Goal: Task Accomplishment & Management: Complete application form

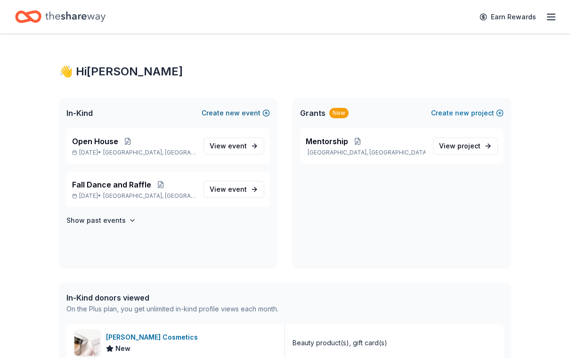
click at [229, 117] on span "new" at bounding box center [233, 112] width 14 height 11
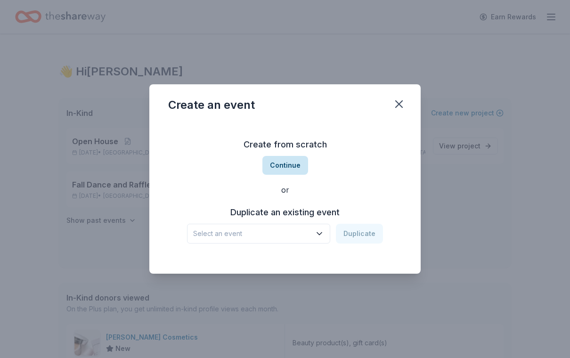
click at [288, 163] on button "Continue" at bounding box center [286, 165] width 46 height 19
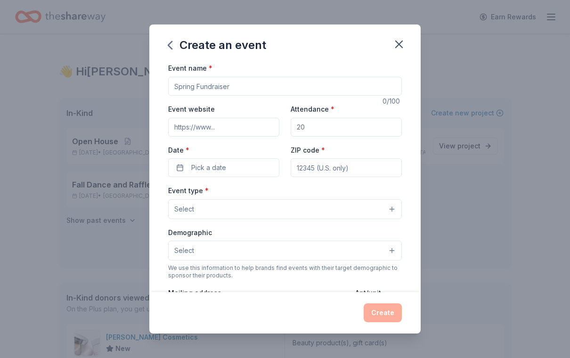
click at [208, 87] on input "Event name *" at bounding box center [285, 86] width 234 height 19
type input "Fall Dance"
click at [242, 125] on input "Event website" at bounding box center [223, 127] width 111 height 19
click at [351, 130] on input "Attendance *" at bounding box center [346, 127] width 111 height 19
type input "500"
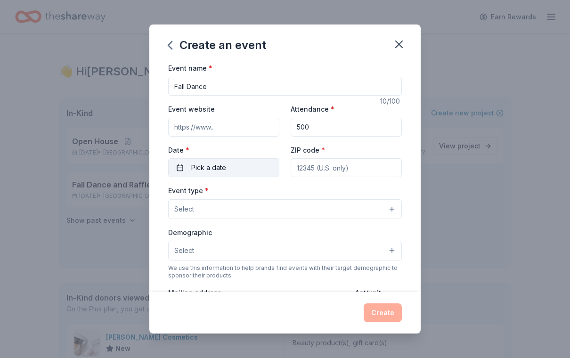
click at [198, 164] on span "Pick a date" at bounding box center [208, 167] width 35 height 11
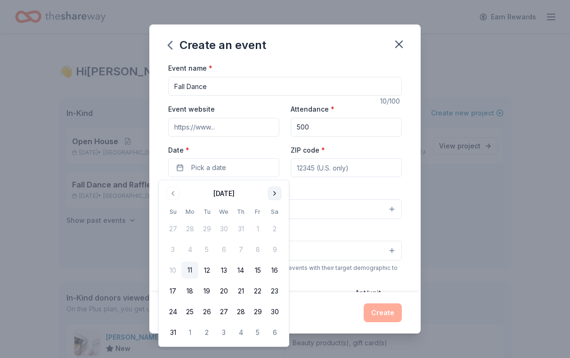
click at [279, 193] on button "Go to next month" at bounding box center [274, 193] width 13 height 13
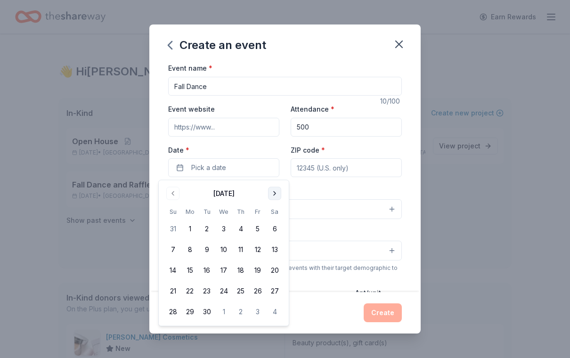
click at [275, 194] on button "Go to next month" at bounding box center [274, 193] width 13 height 13
click at [256, 314] on button "31" at bounding box center [257, 312] width 17 height 17
click at [355, 162] on input "ZIP code *" at bounding box center [346, 167] width 111 height 19
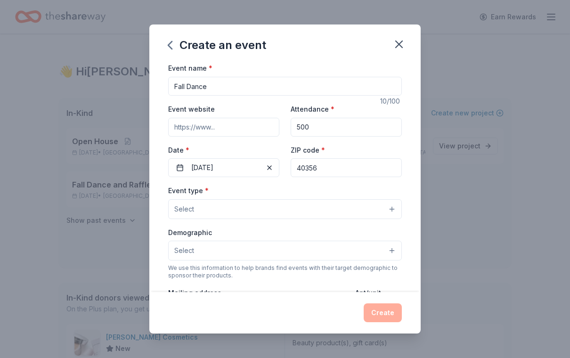
type input "40356"
click at [392, 209] on button "Select" at bounding box center [285, 209] width 234 height 20
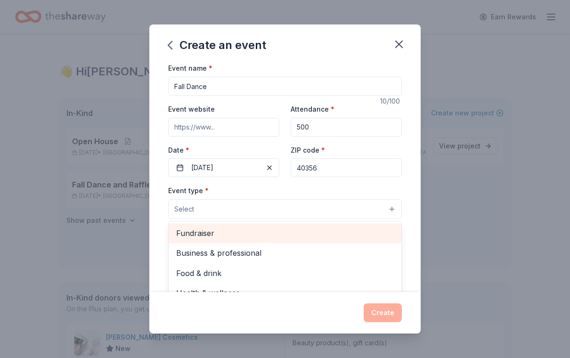
click at [203, 235] on span "Fundraiser" at bounding box center [285, 233] width 218 height 12
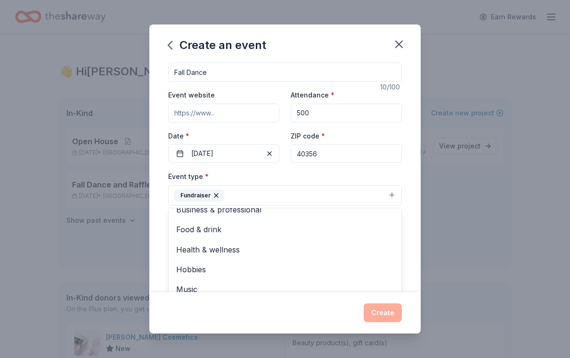
scroll to position [13, 0]
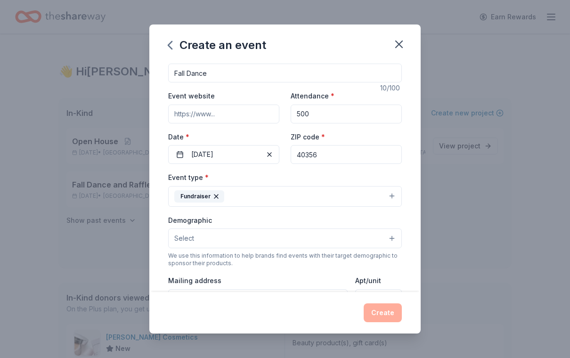
click at [394, 241] on button "Select" at bounding box center [285, 239] width 234 height 20
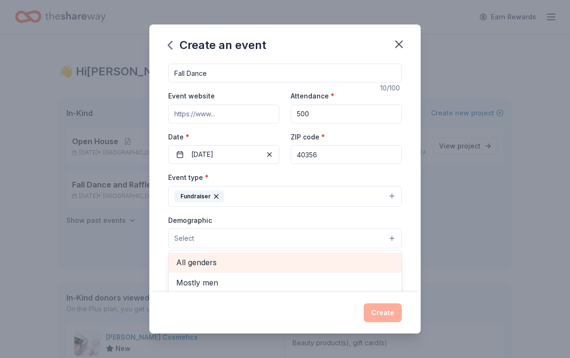
click at [198, 264] on span "All genders" at bounding box center [285, 262] width 218 height 12
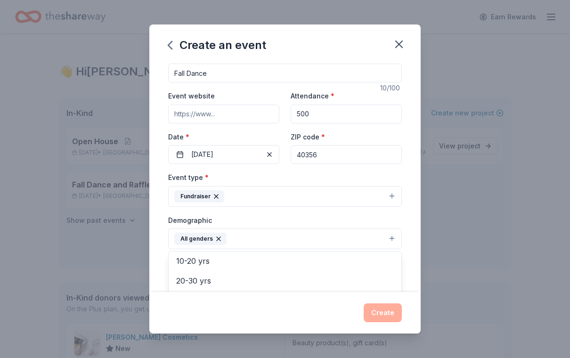
scroll to position [82, 0]
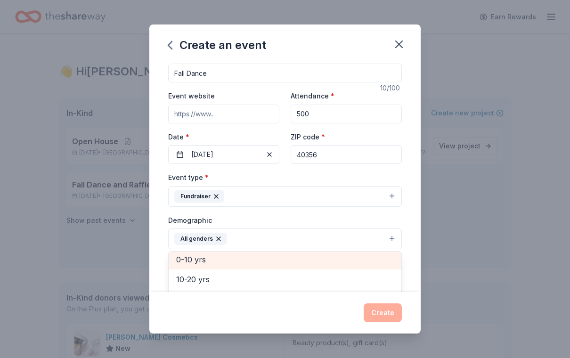
click at [202, 259] on span "0-10 yrs" at bounding box center [285, 260] width 218 height 12
click at [198, 265] on span "10-20 yrs" at bounding box center [285, 262] width 218 height 12
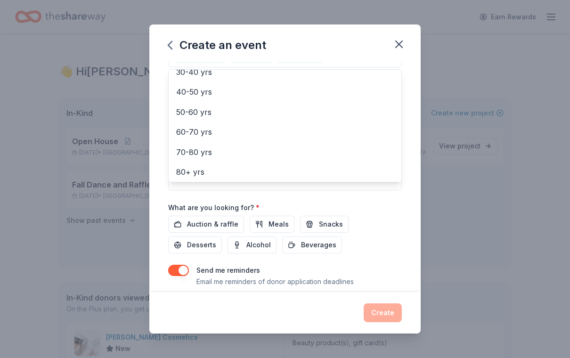
scroll to position [181, 0]
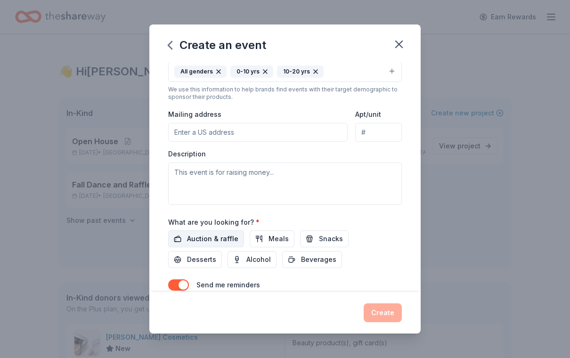
click at [222, 238] on span "Auction & raffle" at bounding box center [212, 238] width 51 height 11
click at [281, 240] on span "Meals" at bounding box center [279, 238] width 20 height 11
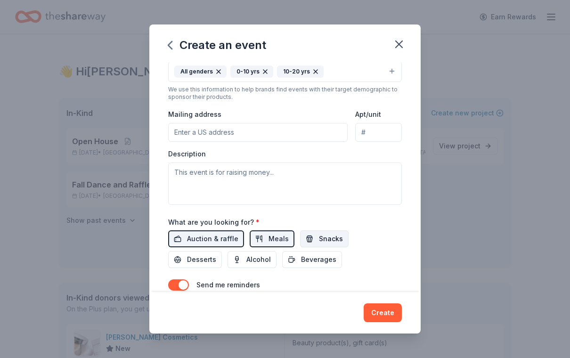
click at [325, 245] on span "Snacks" at bounding box center [331, 238] width 24 height 11
click at [216, 254] on span "Desserts" at bounding box center [201, 259] width 29 height 11
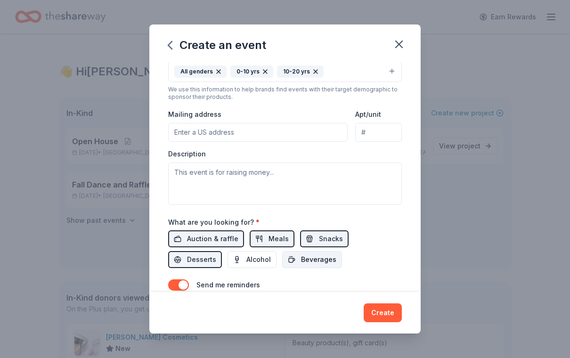
click at [301, 263] on span "Beverages" at bounding box center [318, 259] width 35 height 11
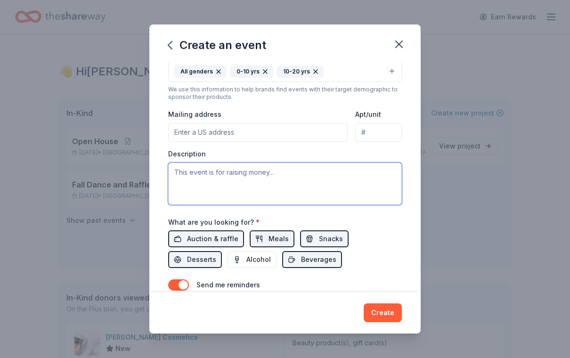
click at [264, 175] on textarea at bounding box center [285, 184] width 234 height 42
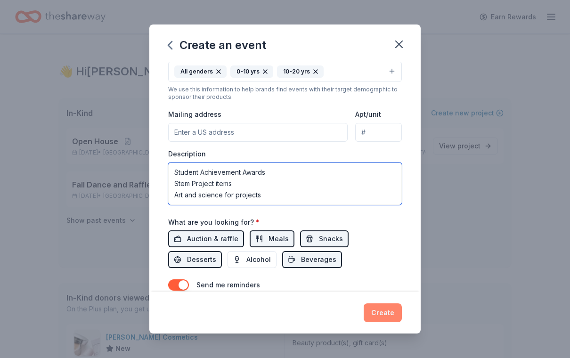
type textarea "Student Achievement Awards Stem Project items Art and science for projects"
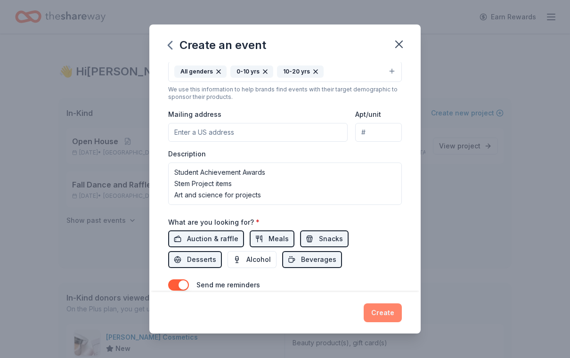
click at [392, 317] on button "Create" at bounding box center [383, 313] width 38 height 19
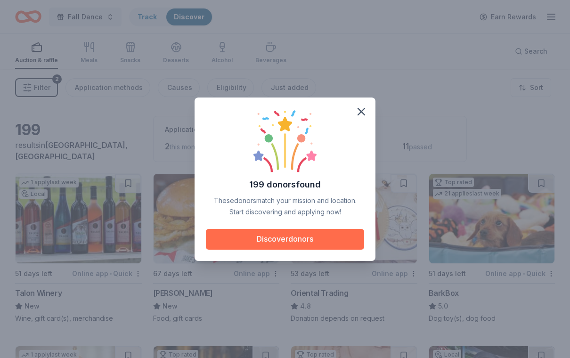
click at [287, 239] on button "Discover donors" at bounding box center [285, 239] width 158 height 21
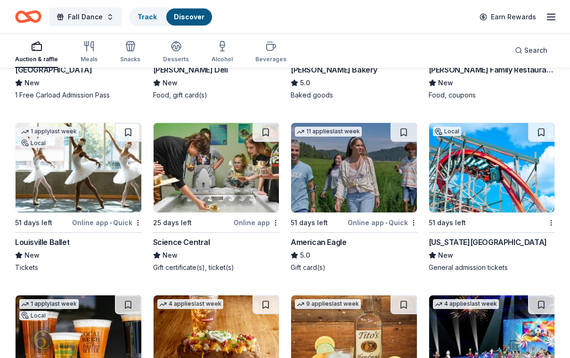
scroll to position [1470, 0]
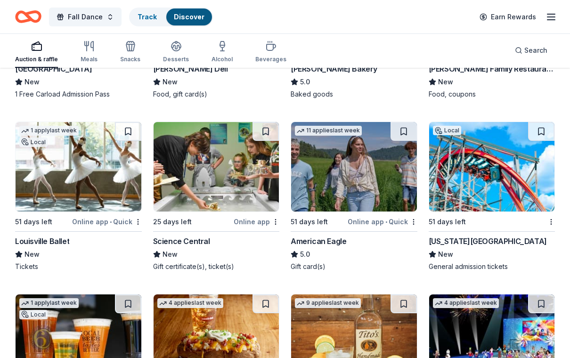
click at [475, 243] on div "Kentucky Kingdom" at bounding box center [488, 241] width 118 height 11
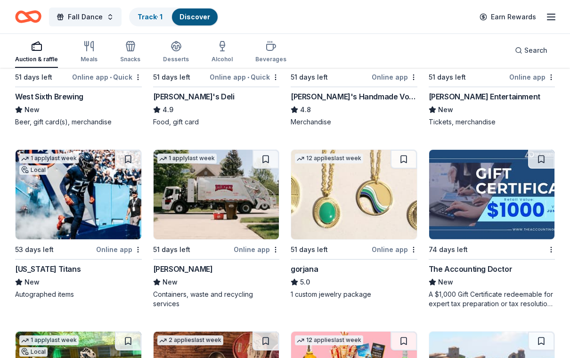
scroll to position [1783, 0]
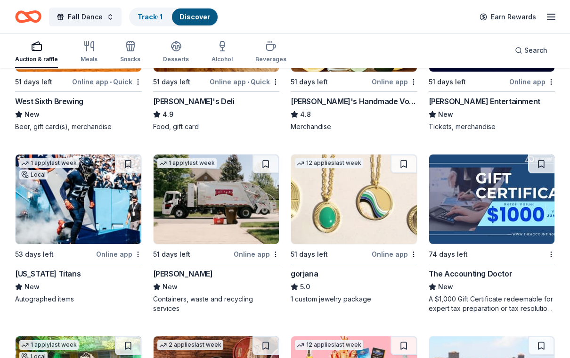
click at [384, 216] on img at bounding box center [354, 200] width 126 height 90
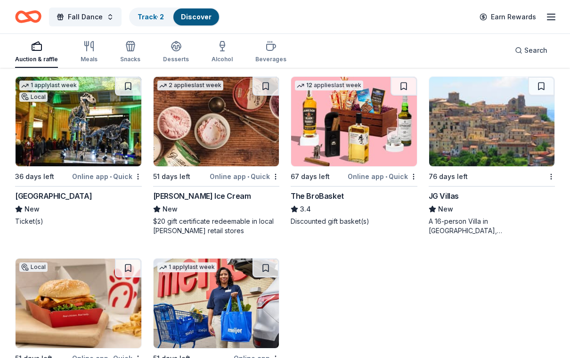
scroll to position [2042, 0]
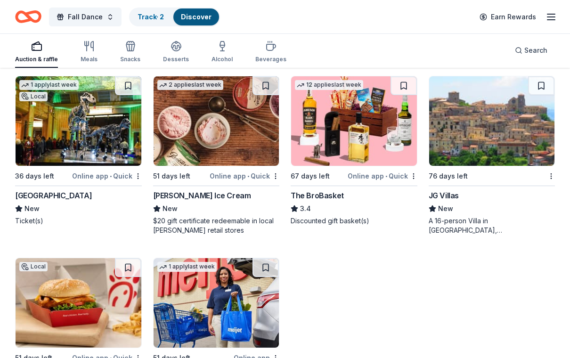
click at [230, 120] on img at bounding box center [217, 122] width 126 height 90
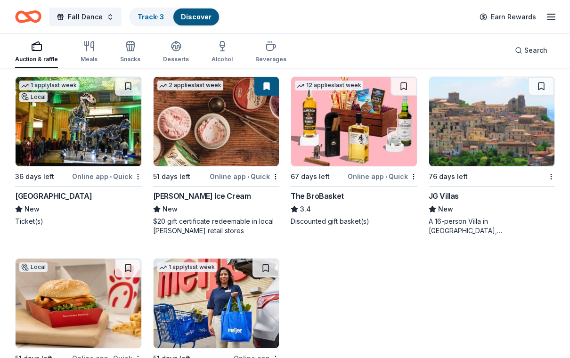
click at [335, 198] on div "The BroBasket" at bounding box center [317, 195] width 53 height 11
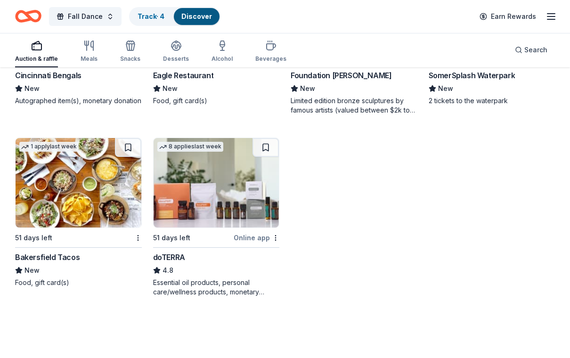
scroll to position [3064, 0]
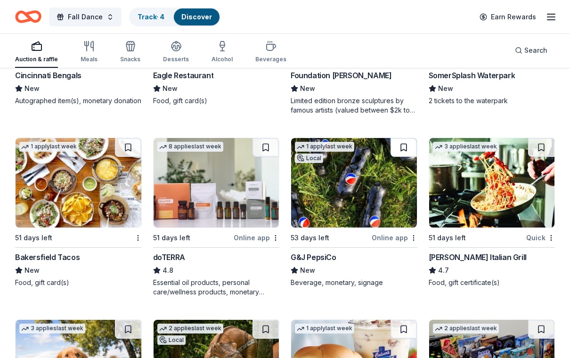
click at [405, 150] on button at bounding box center [404, 147] width 26 height 19
click at [402, 241] on div "Online app" at bounding box center [395, 238] width 46 height 12
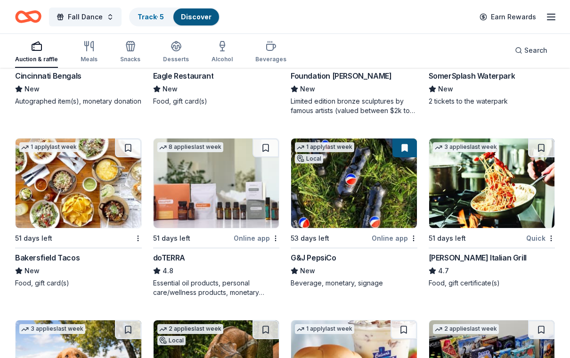
click at [487, 257] on div "Carrabba's Italian Grill" at bounding box center [478, 257] width 98 height 11
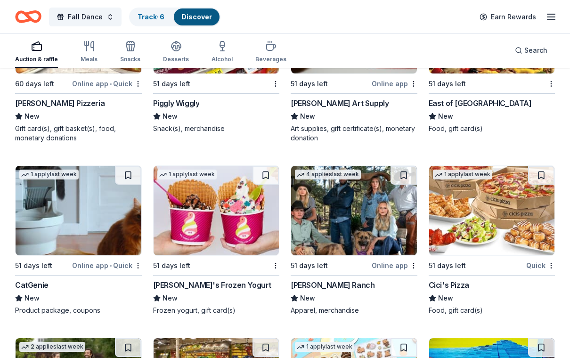
scroll to position [3582, 0]
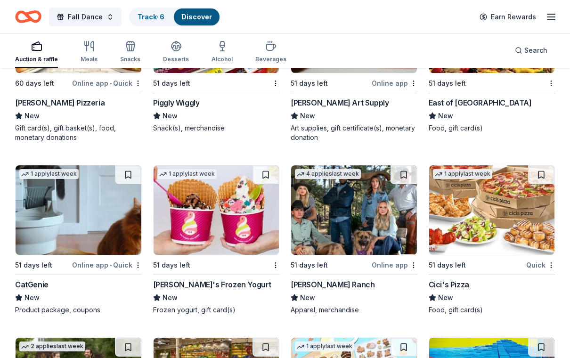
click at [537, 243] on img at bounding box center [493, 210] width 126 height 90
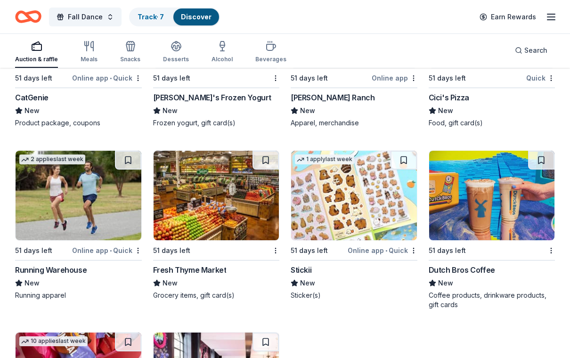
scroll to position [3769, 0]
click at [94, 251] on div "Online app • Quick" at bounding box center [107, 251] width 70 height 12
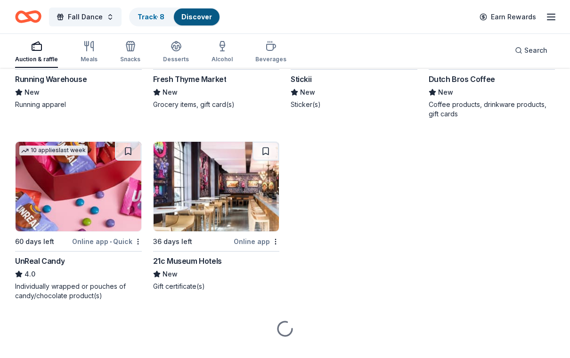
scroll to position [3960, 0]
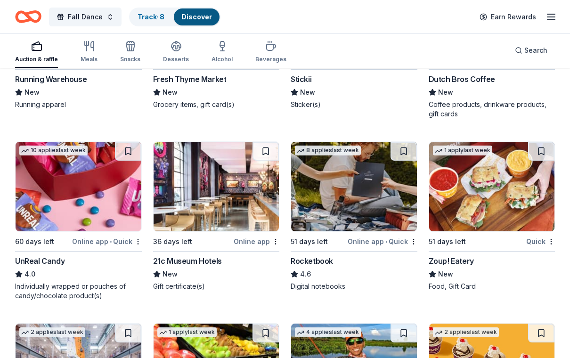
click at [210, 258] on div "21c Museum Hotels" at bounding box center [187, 261] width 69 height 11
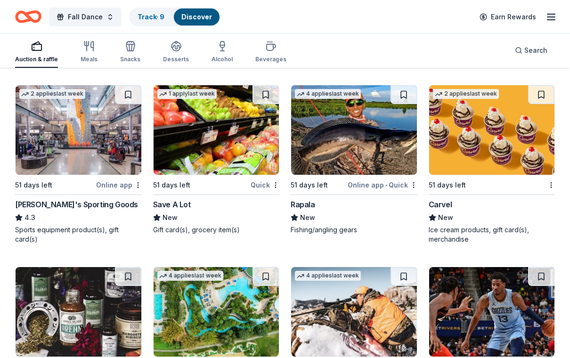
scroll to position [4199, 0]
click at [211, 170] on img at bounding box center [217, 130] width 126 height 90
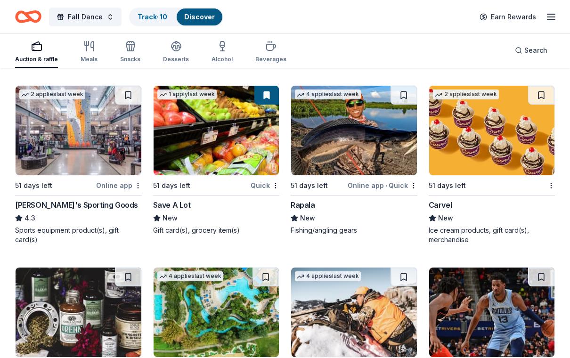
click at [373, 194] on div "4 applies last week 51 days left Online app • Quick Rapala New Fishing/angling …" at bounding box center [354, 160] width 127 height 150
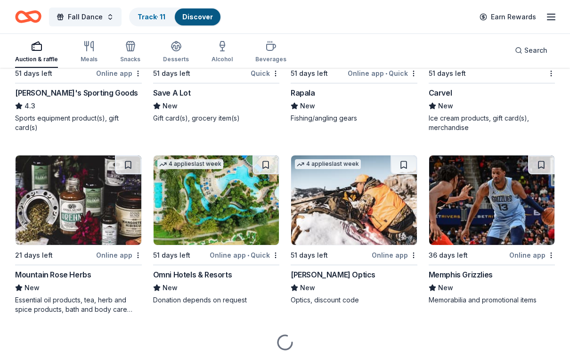
scroll to position [4328, 0]
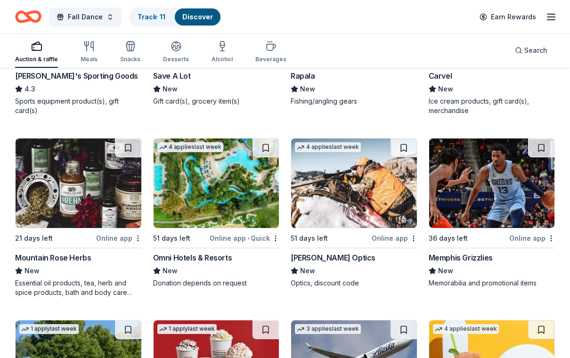
click at [200, 259] on div "Omni Hotels & Resorts" at bounding box center [192, 257] width 79 height 11
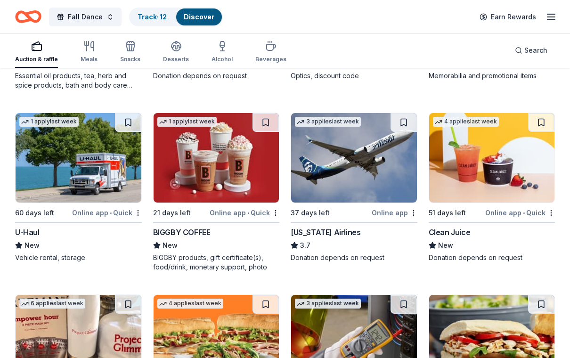
scroll to position [4535, 0]
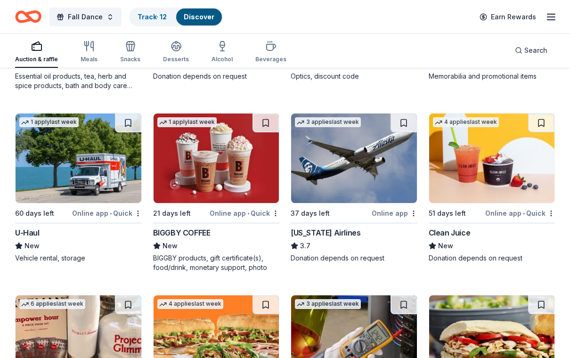
click at [113, 214] on div "Online app • Quick" at bounding box center [107, 213] width 70 height 12
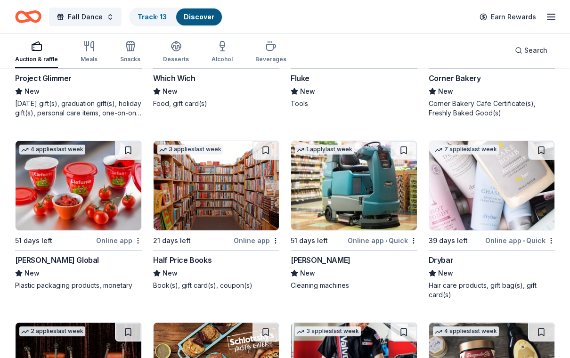
scroll to position [4862, 0]
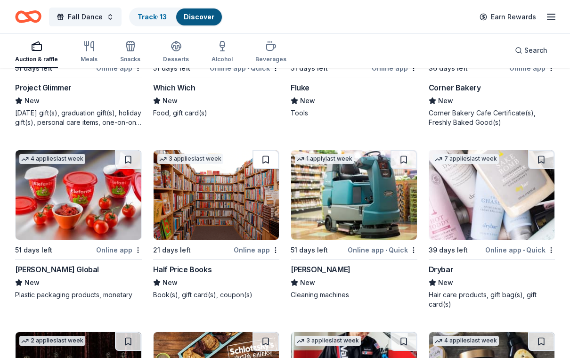
click at [264, 160] on button at bounding box center [266, 159] width 26 height 19
click at [249, 256] on div "3 applies last week 21 days left Online app Half Price Books New Book(s), gift …" at bounding box center [216, 225] width 127 height 150
click at [384, 214] on img at bounding box center [354, 195] width 126 height 90
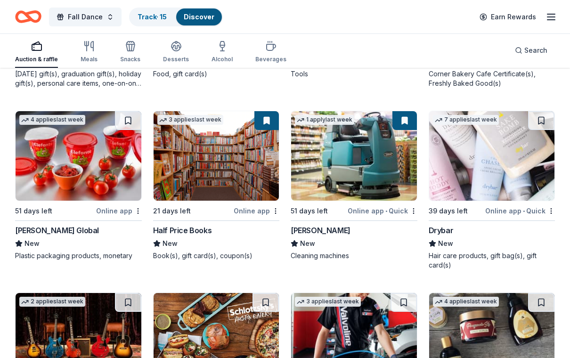
scroll to position [4901, 0]
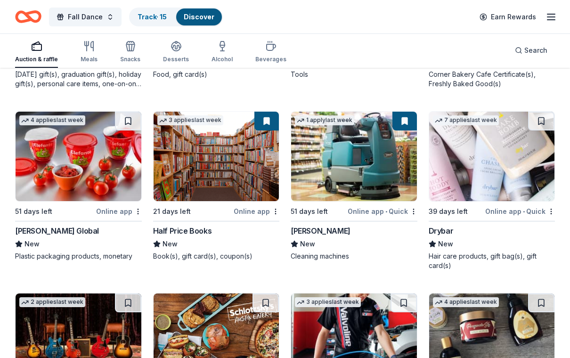
click at [124, 209] on div "Online app" at bounding box center [119, 212] width 46 height 12
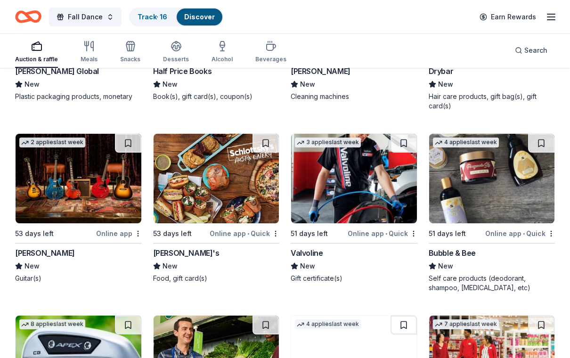
scroll to position [5086, 0]
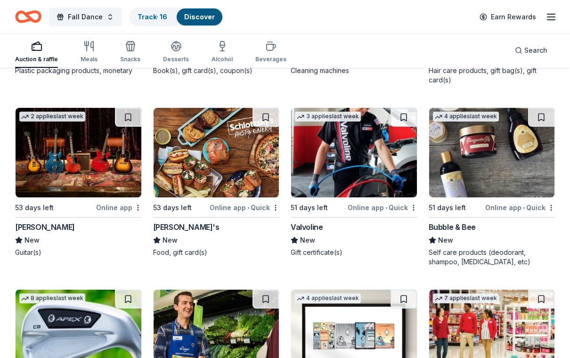
click at [368, 210] on div "Online app • Quick" at bounding box center [383, 208] width 70 height 12
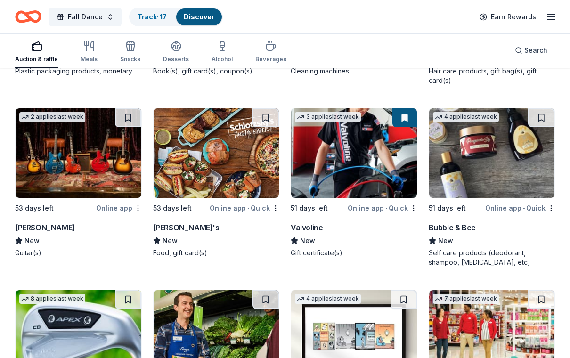
click at [235, 179] on img at bounding box center [217, 153] width 126 height 90
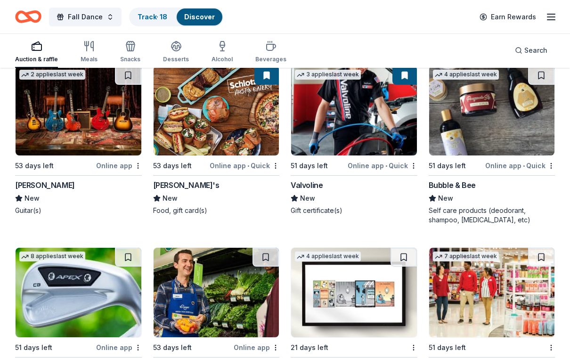
scroll to position [5140, 0]
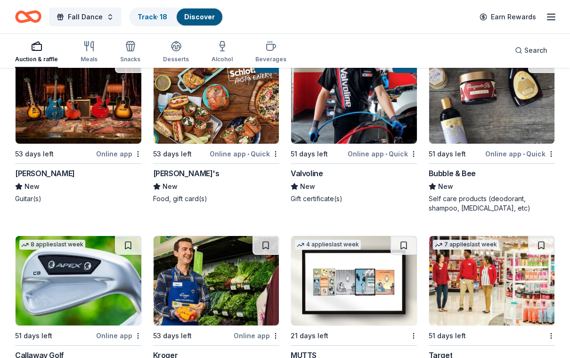
click at [447, 170] on div "Bubble & Bee" at bounding box center [452, 173] width 47 height 11
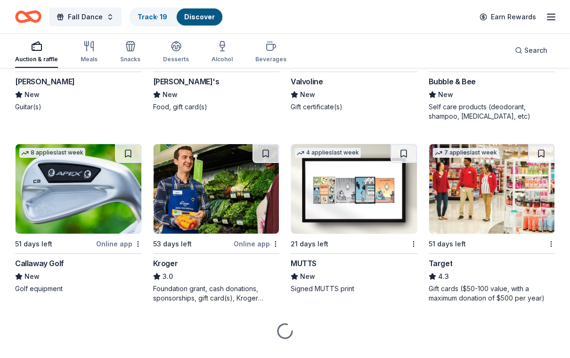
scroll to position [5238, 0]
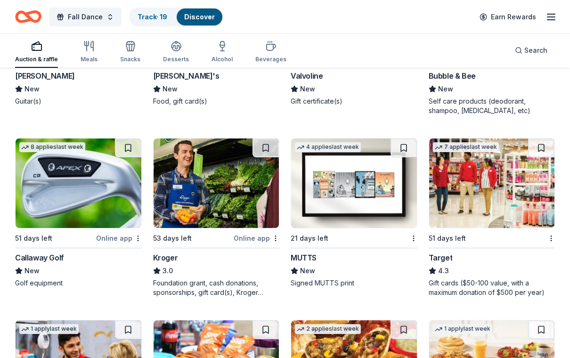
click at [54, 197] on img at bounding box center [79, 184] width 126 height 90
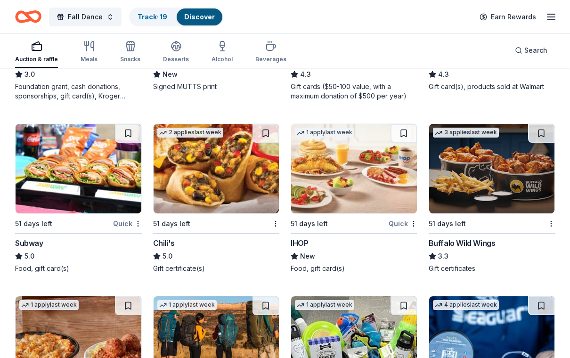
scroll to position [5435, 0]
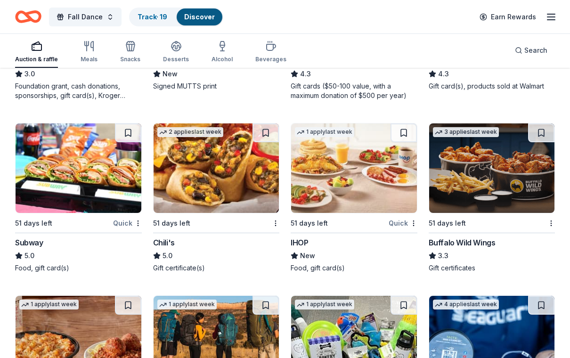
click at [487, 241] on div "Buffalo Wild Wings" at bounding box center [462, 242] width 67 height 11
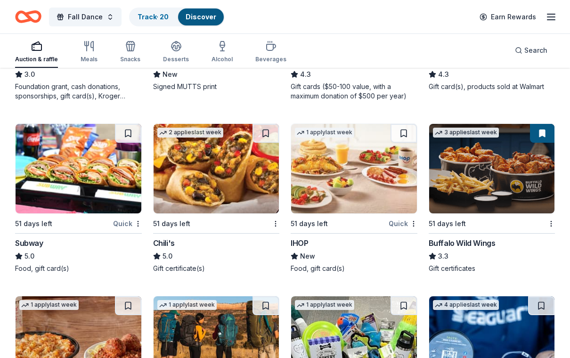
click at [368, 187] on img at bounding box center [354, 169] width 126 height 90
click at [238, 179] on img at bounding box center [217, 169] width 126 height 90
click at [49, 181] on img at bounding box center [79, 169] width 126 height 90
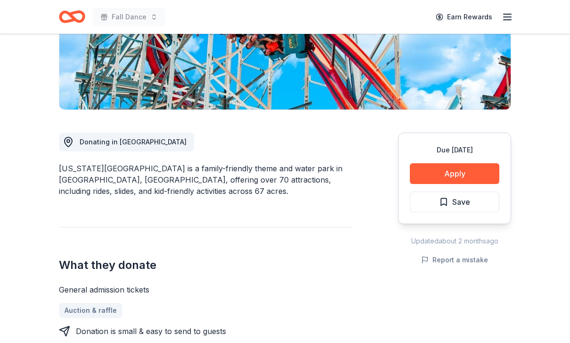
scroll to position [177, 0]
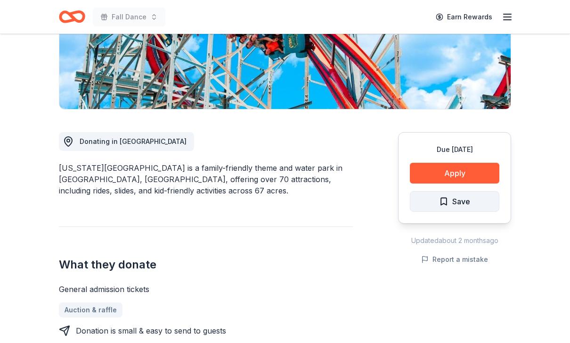
click at [470, 205] on span "Save" at bounding box center [462, 201] width 18 height 12
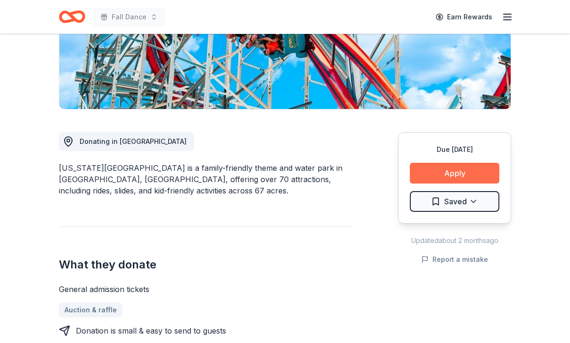
click at [458, 177] on button "Apply" at bounding box center [455, 173] width 90 height 21
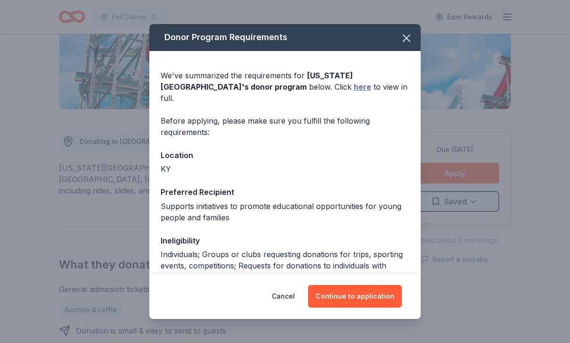
click at [354, 92] on link "here" at bounding box center [362, 86] width 17 height 11
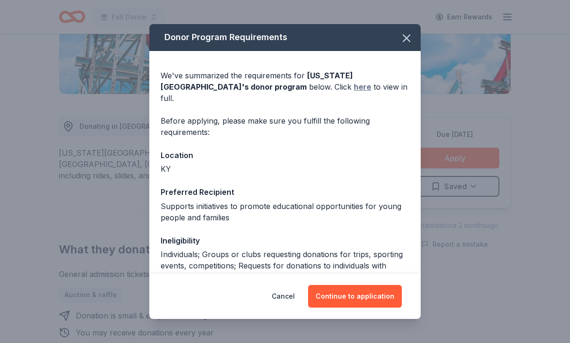
click at [354, 91] on link "here" at bounding box center [362, 86] width 17 height 11
click at [364, 299] on button "Continue to application" at bounding box center [355, 296] width 94 height 23
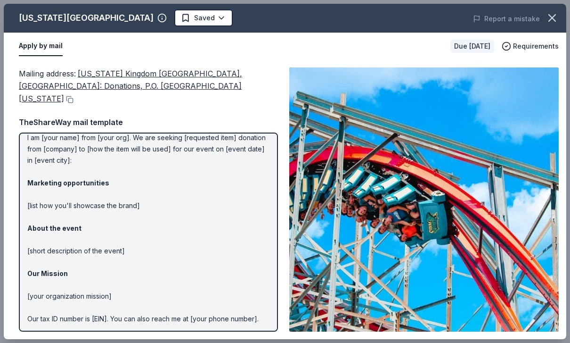
scroll to position [25, 0]
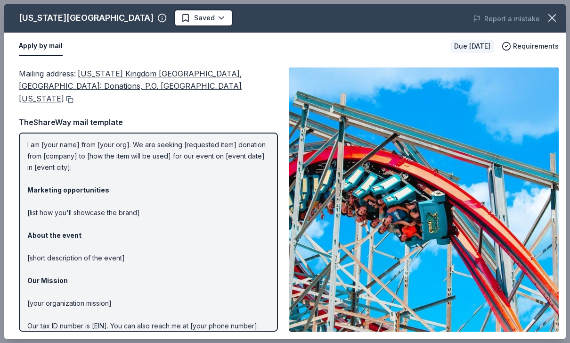
click at [74, 96] on button at bounding box center [68, 100] width 9 height 8
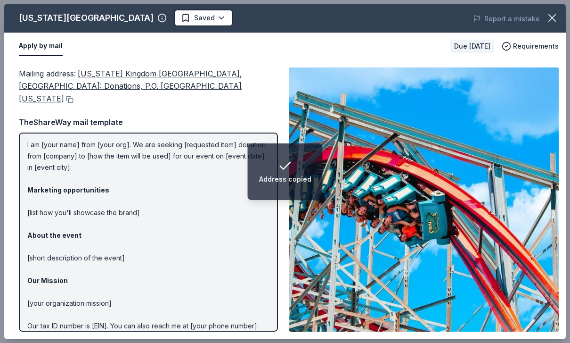
click at [145, 79] on div "Mailing address : Kentucky Kingdom Theme & Water Park, Attention: Donations, P.…" at bounding box center [148, 85] width 259 height 37
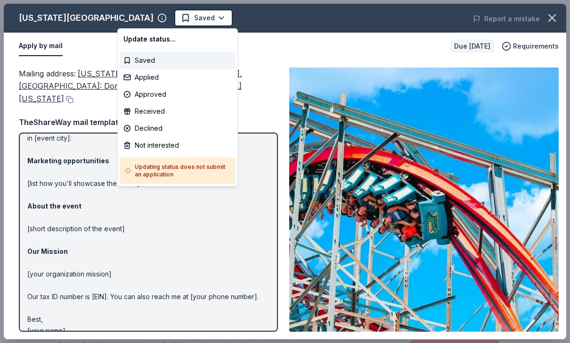
scroll to position [0, 0]
click at [147, 65] on div "Saved" at bounding box center [178, 60] width 116 height 17
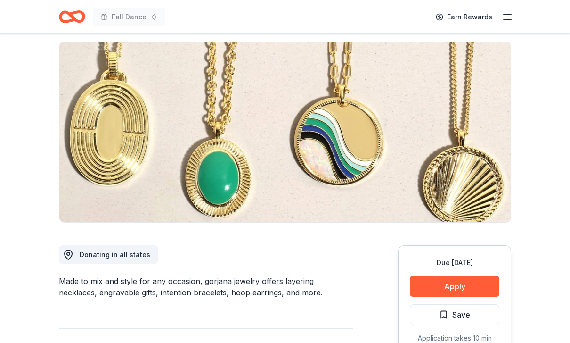
scroll to position [64, 0]
click at [452, 315] on span "Save" at bounding box center [454, 314] width 31 height 12
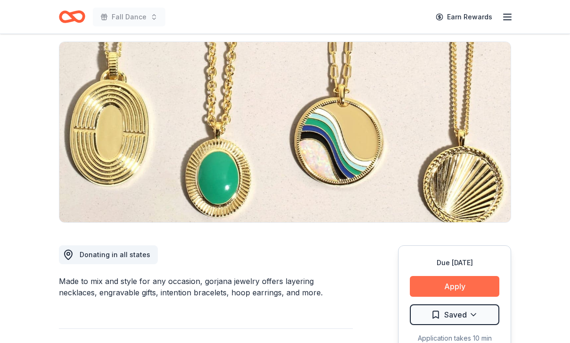
click at [464, 287] on button "Apply" at bounding box center [455, 286] width 90 height 21
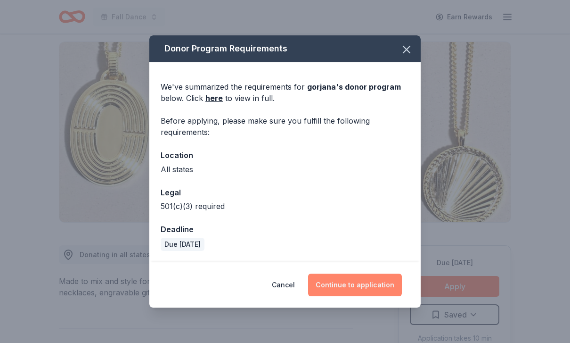
click at [365, 296] on button "Continue to application" at bounding box center [355, 284] width 94 height 23
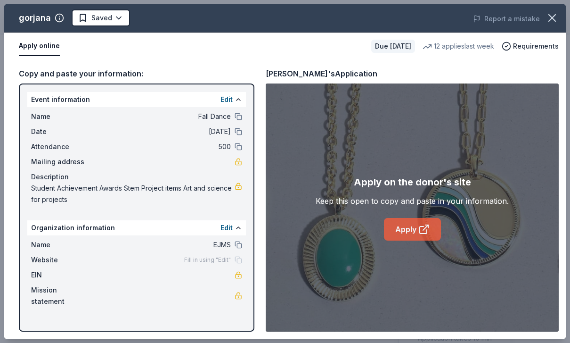
click at [424, 235] on icon at bounding box center [424, 228] width 11 height 11
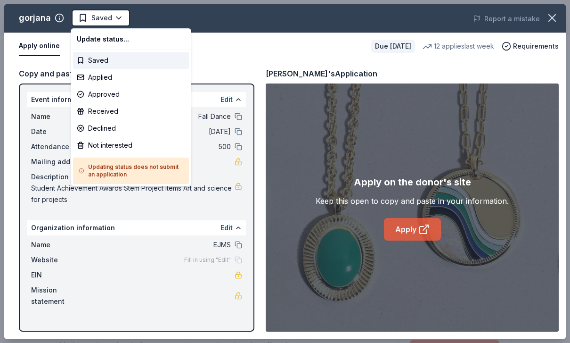
scroll to position [0, 0]
click at [106, 59] on div "Saved" at bounding box center [131, 60] width 116 height 17
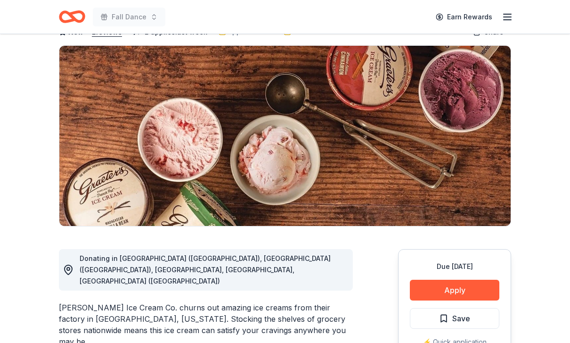
scroll to position [61, 0]
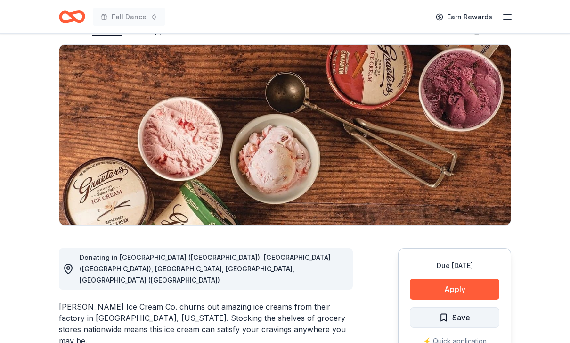
click at [455, 316] on span "Save" at bounding box center [462, 317] width 18 height 12
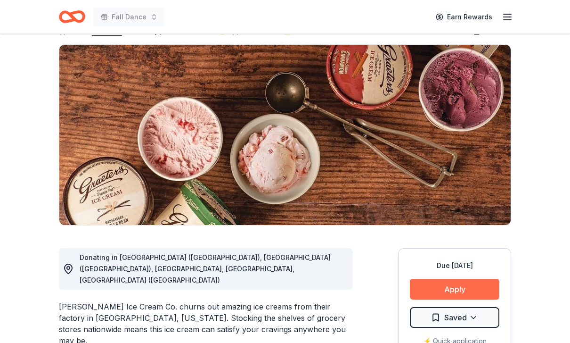
click at [463, 291] on button "Apply" at bounding box center [455, 289] width 90 height 21
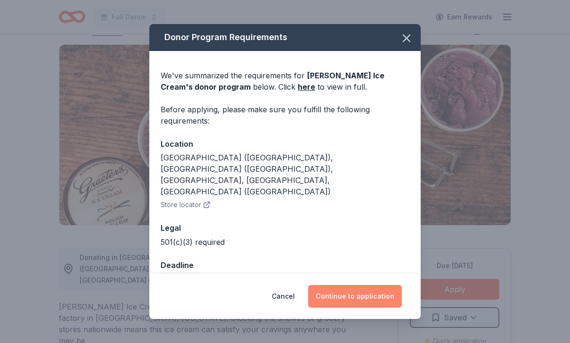
click at [381, 307] on button "Continue to application" at bounding box center [355, 296] width 94 height 23
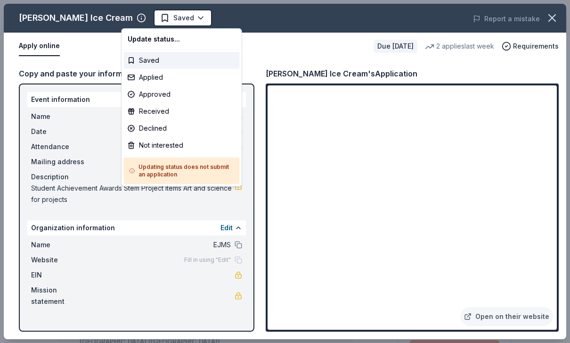
scroll to position [0, 0]
click at [158, 63] on div "Saved" at bounding box center [182, 60] width 116 height 17
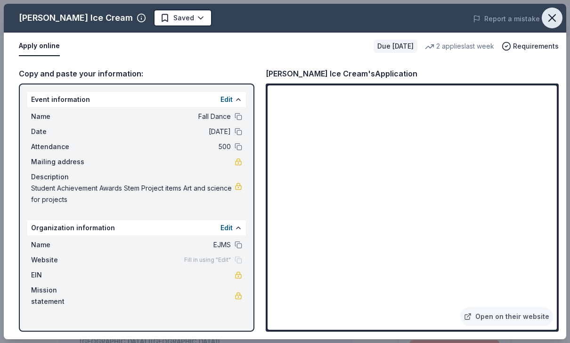
click at [556, 23] on icon "button" at bounding box center [552, 17] width 13 height 13
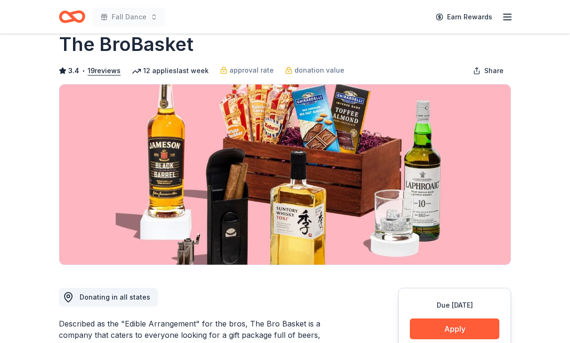
scroll to position [25, 0]
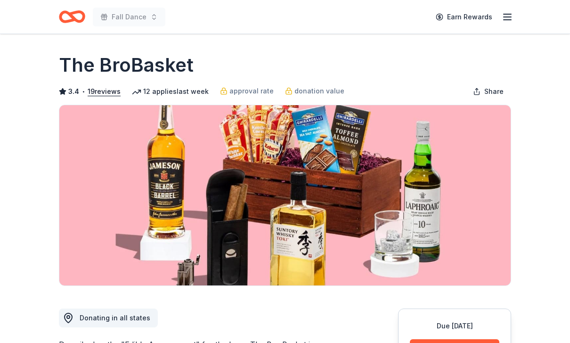
scroll to position [0, 0]
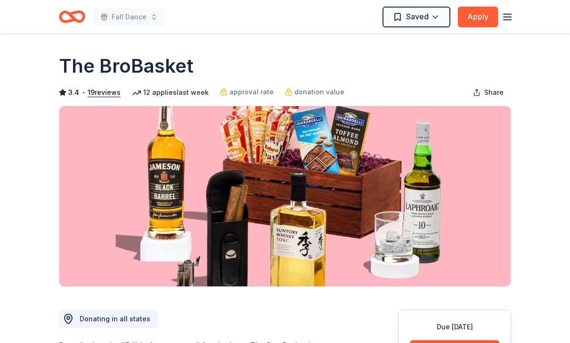
click at [311, 5] on div "Fall Dance Saved Apply" at bounding box center [285, 16] width 483 height 33
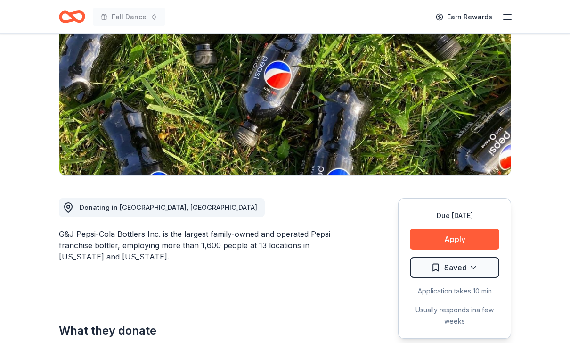
scroll to position [111, 0]
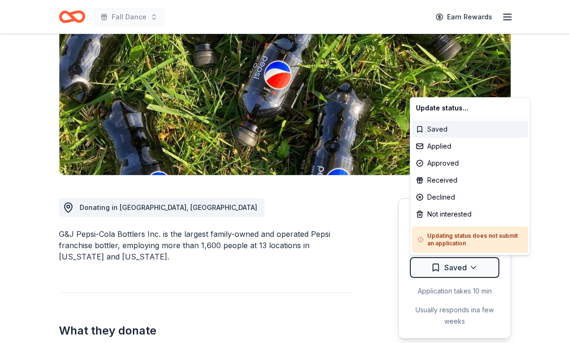
click at [468, 127] on div "Saved" at bounding box center [471, 129] width 116 height 17
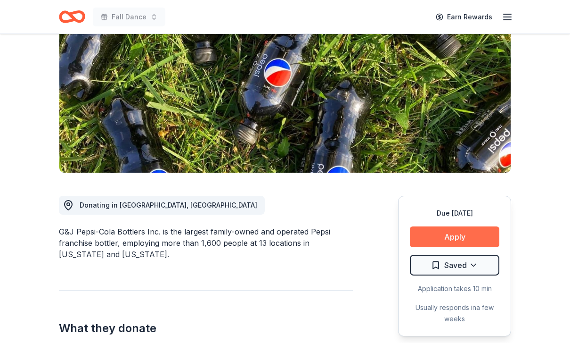
click at [460, 238] on button "Apply" at bounding box center [455, 237] width 90 height 21
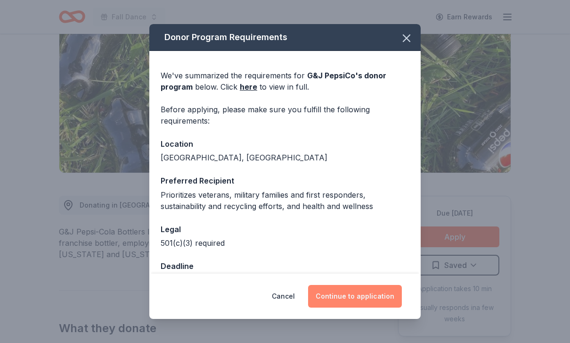
click at [366, 307] on button "Continue to application" at bounding box center [355, 296] width 94 height 23
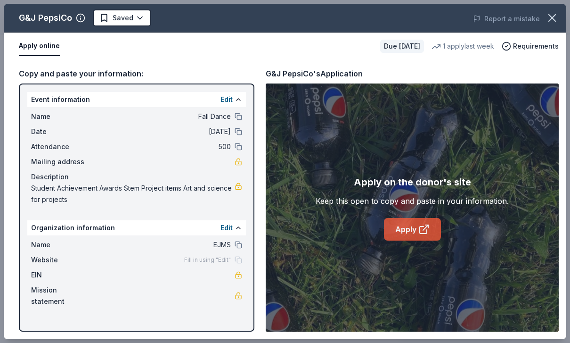
click at [427, 240] on link "Apply" at bounding box center [412, 229] width 57 height 23
click at [550, 23] on icon "button" at bounding box center [552, 17] width 13 height 13
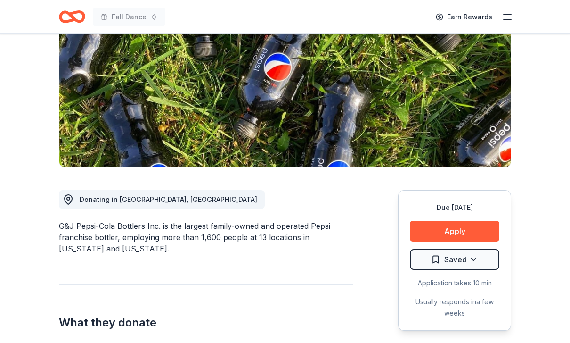
scroll to position [109, 0]
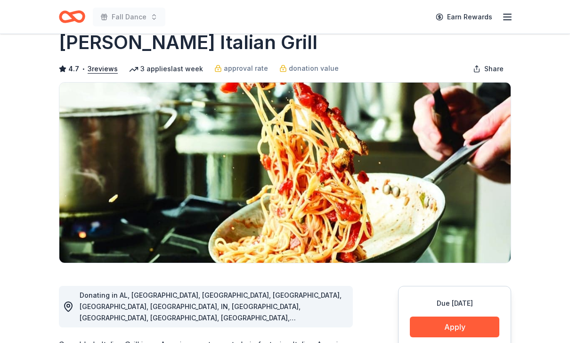
scroll to position [24, 0]
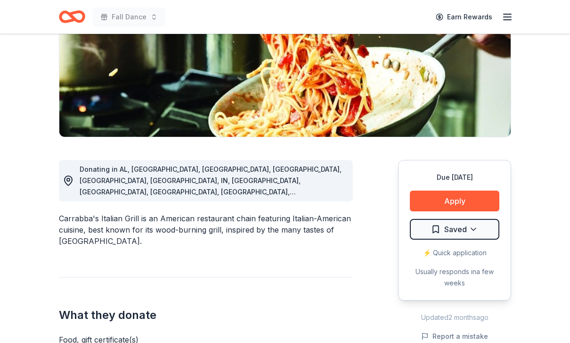
scroll to position [140, 0]
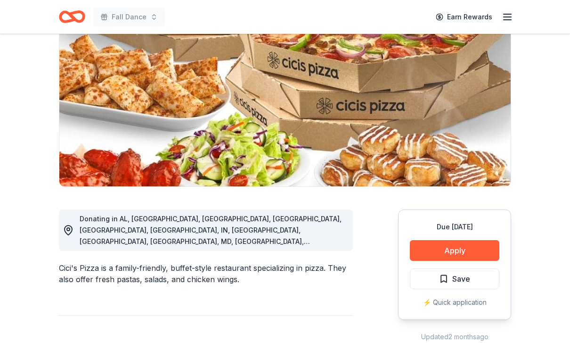
scroll to position [100, 0]
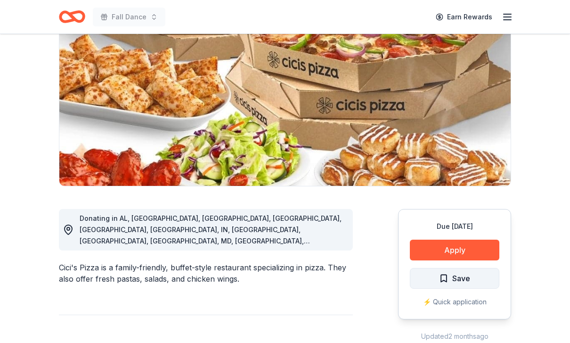
click at [453, 281] on span "Save" at bounding box center [462, 279] width 18 height 12
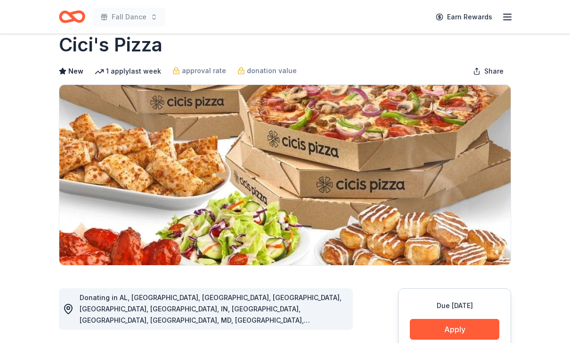
scroll to position [20, 0]
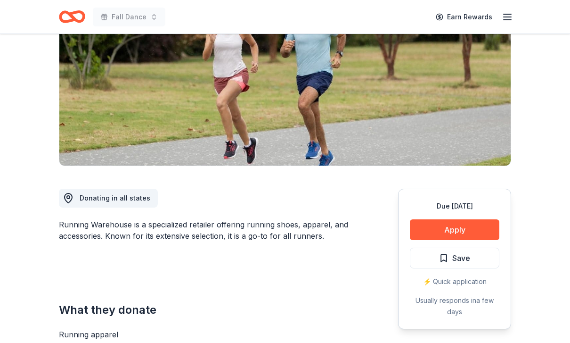
scroll to position [121, 0]
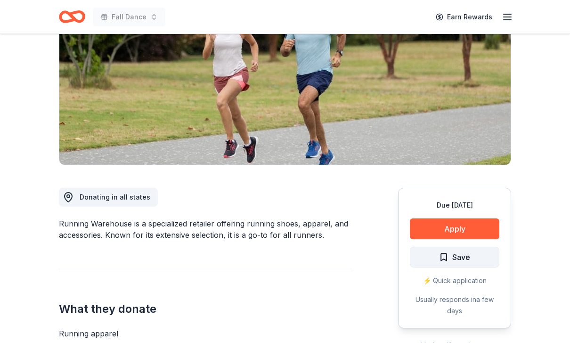
click at [463, 258] on span "Save" at bounding box center [462, 257] width 18 height 12
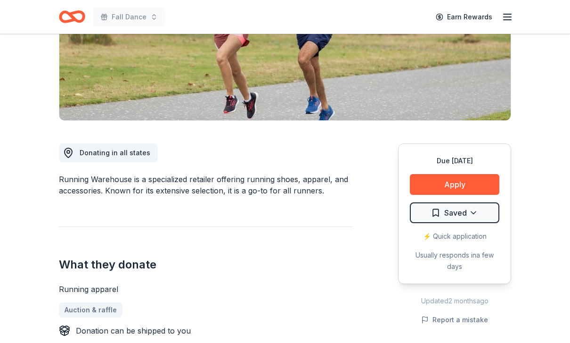
scroll to position [165, 0]
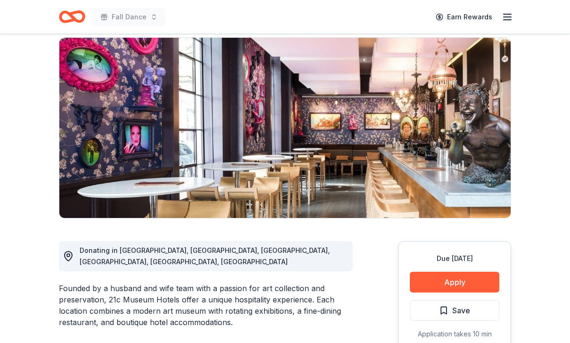
scroll to position [90, 0]
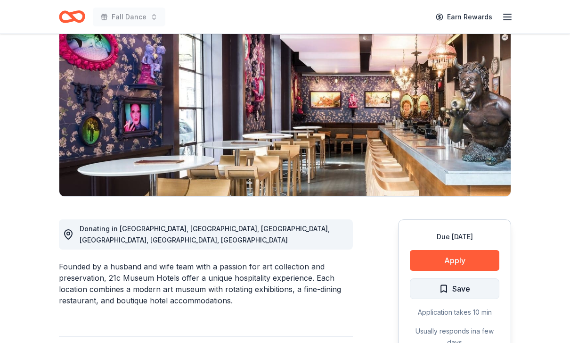
click at [462, 293] on span "Save" at bounding box center [462, 289] width 18 height 12
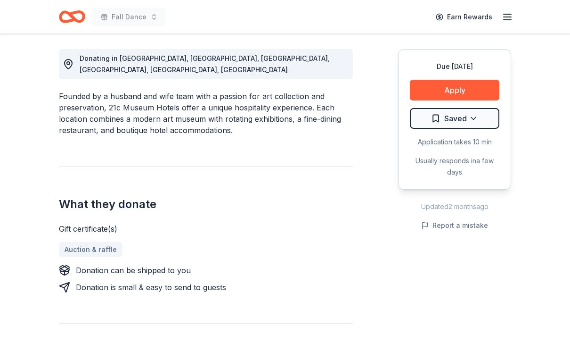
scroll to position [259, 0]
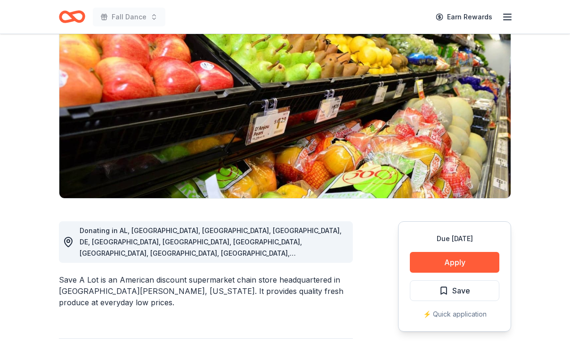
scroll to position [93, 0]
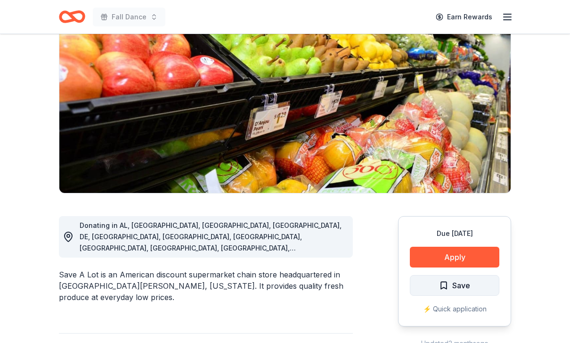
click at [466, 289] on span "Save" at bounding box center [462, 285] width 18 height 12
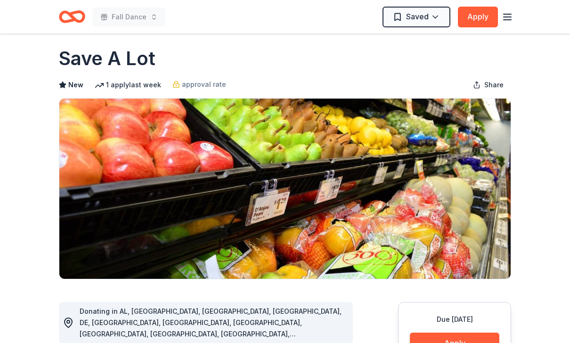
scroll to position [0, 0]
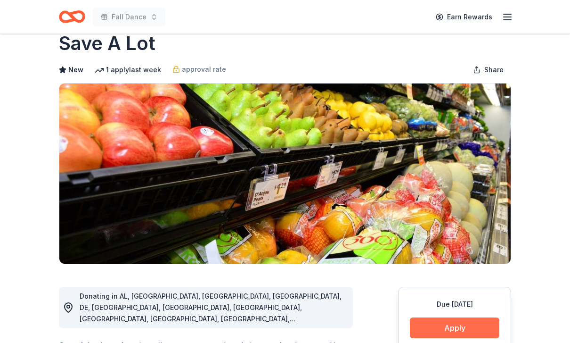
click at [457, 331] on button "Apply" at bounding box center [455, 328] width 90 height 21
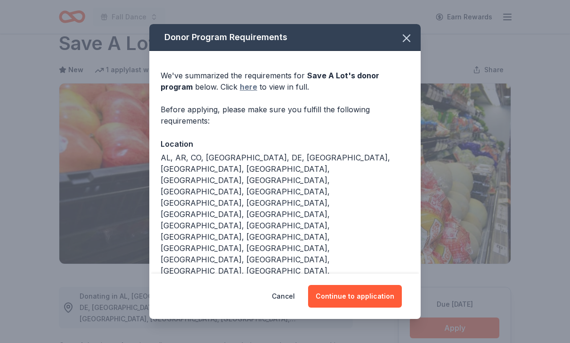
click at [240, 92] on link "here" at bounding box center [248, 86] width 17 height 11
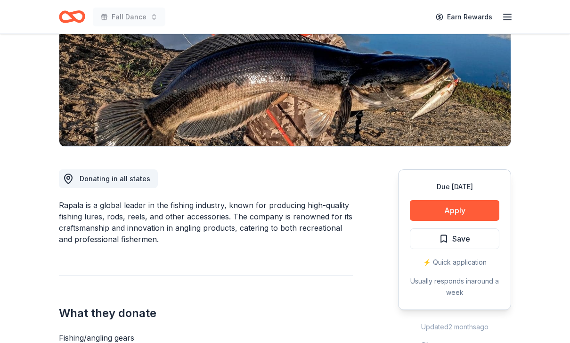
scroll to position [142, 0]
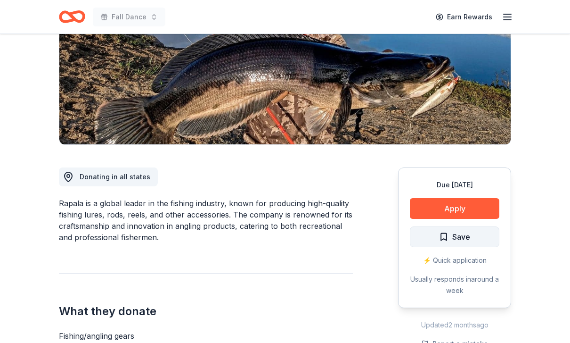
click at [464, 237] on span "Save" at bounding box center [462, 237] width 18 height 12
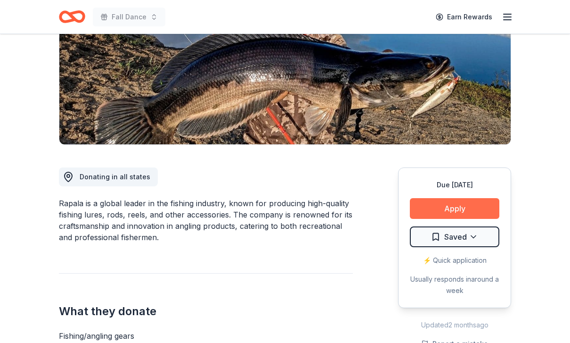
click at [465, 212] on button "Apply" at bounding box center [455, 208] width 90 height 21
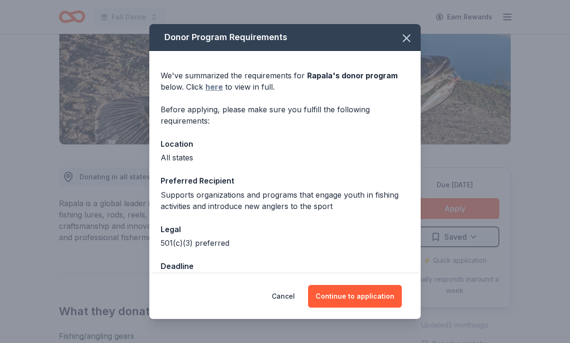
click at [215, 92] on link "here" at bounding box center [214, 86] width 17 height 11
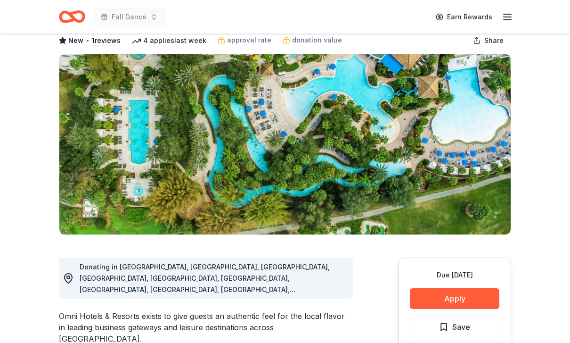
scroll to position [52, 0]
click at [444, 326] on span "Save" at bounding box center [454, 327] width 31 height 12
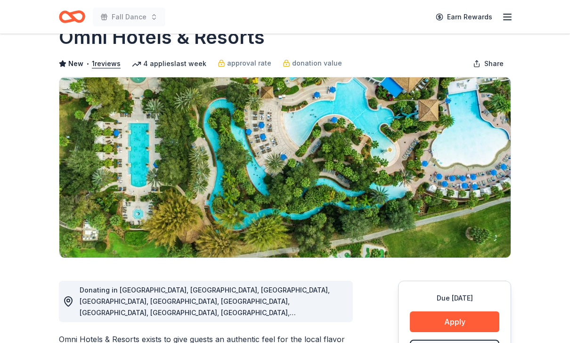
scroll to position [51, 0]
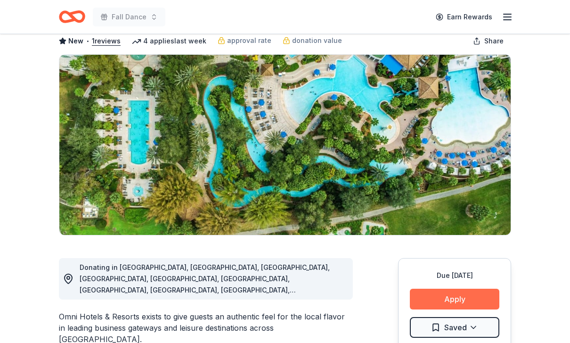
click at [470, 298] on button "Apply" at bounding box center [455, 299] width 90 height 21
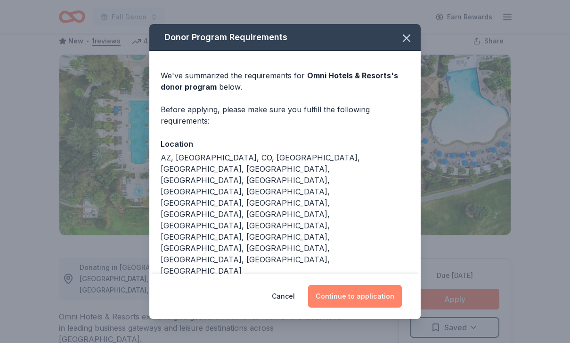
click at [361, 307] on button "Continue to application" at bounding box center [355, 296] width 94 height 23
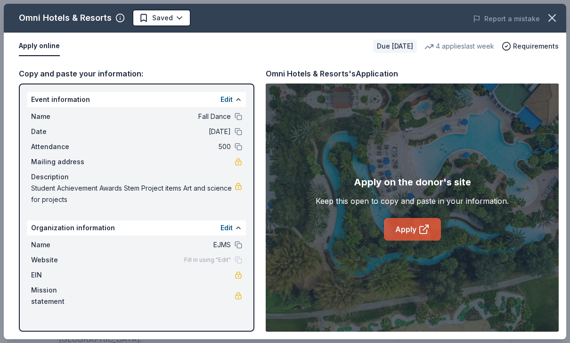
click at [427, 233] on icon at bounding box center [423, 229] width 7 height 7
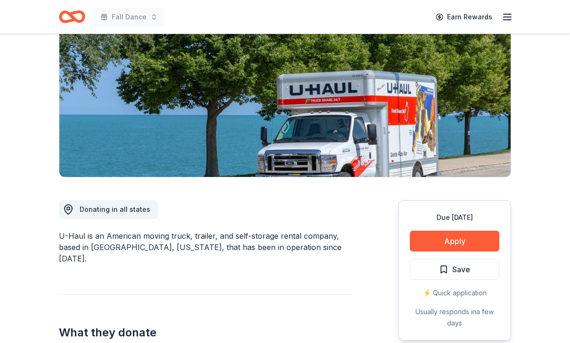
scroll to position [110, 0]
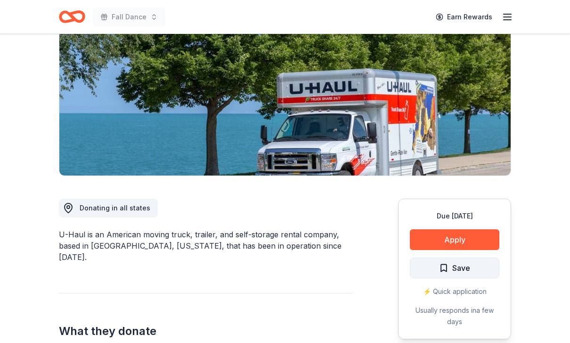
click at [468, 268] on span "Save" at bounding box center [462, 268] width 18 height 12
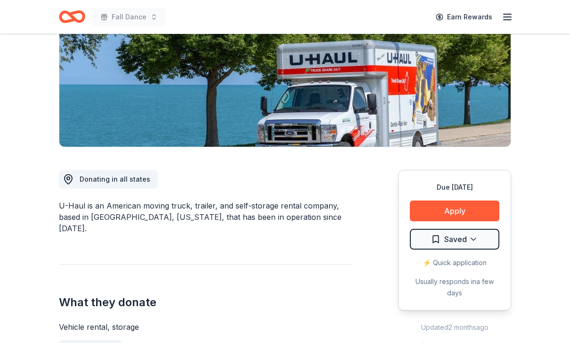
scroll to position [138, 0]
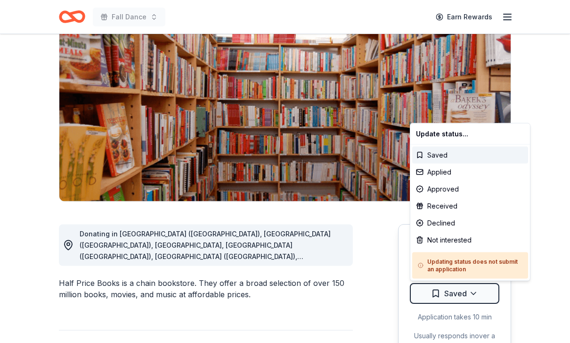
scroll to position [85, 0]
click at [371, 257] on html "Fall Dance Earn Rewards Due in 21 days Share Half Price Books New • 1 reviews 3…" at bounding box center [285, 86] width 570 height 343
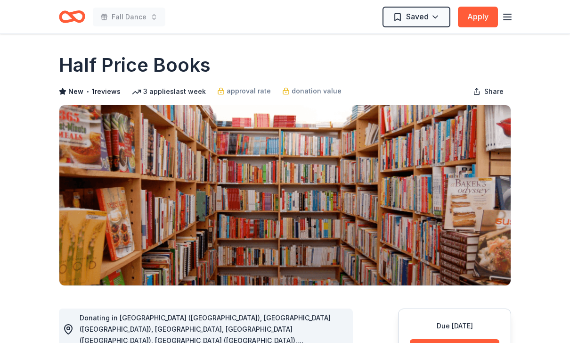
scroll to position [0, 0]
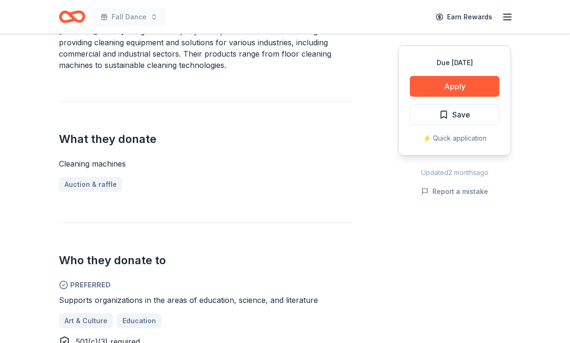
scroll to position [314, 0]
click at [455, 120] on span "Save" at bounding box center [462, 114] width 18 height 12
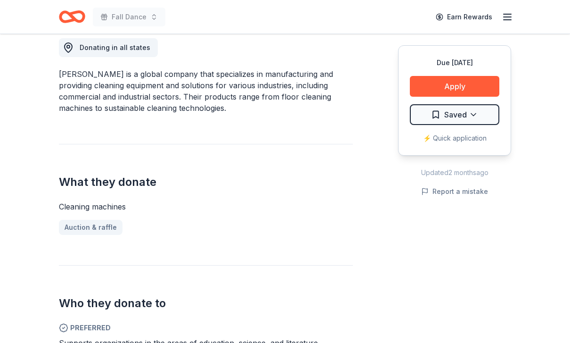
scroll to position [270, 0]
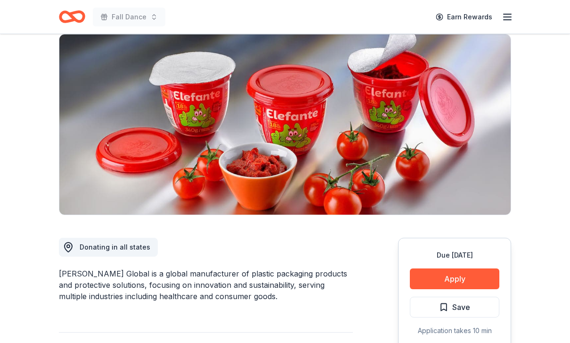
scroll to position [69, 0]
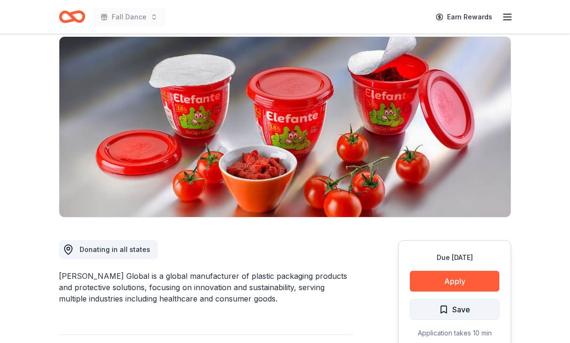
click at [454, 311] on span "Save" at bounding box center [462, 309] width 18 height 12
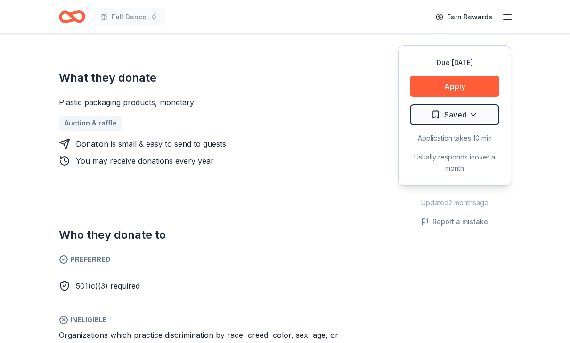
scroll to position [363, 0]
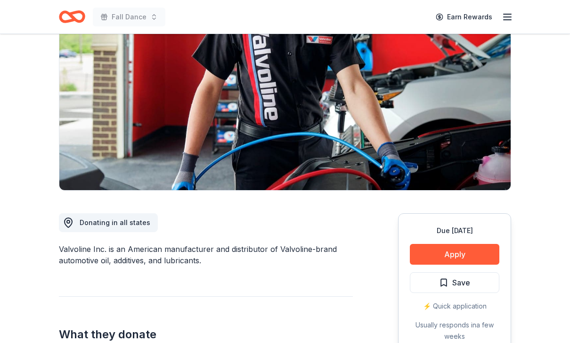
scroll to position [117, 0]
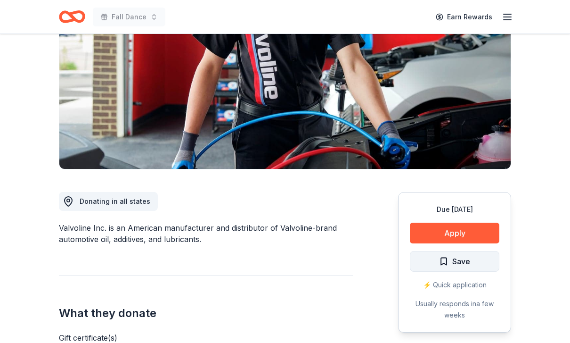
click at [451, 261] on span "Save" at bounding box center [454, 261] width 31 height 12
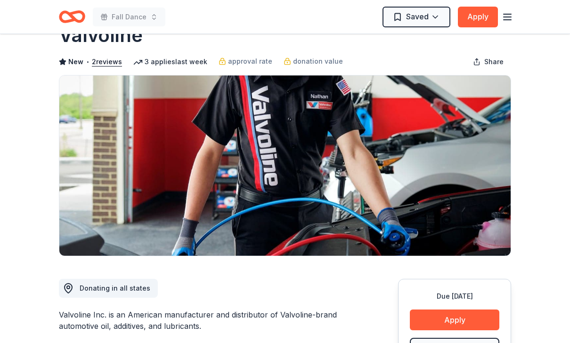
scroll to position [0, 0]
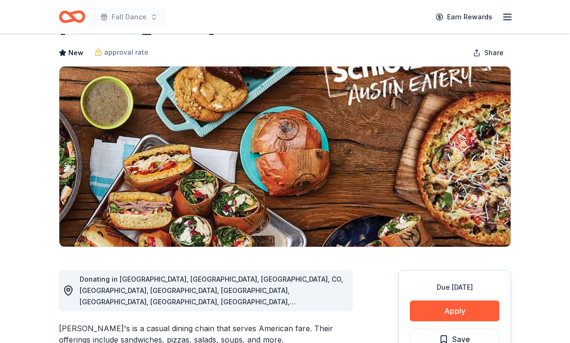
scroll to position [52, 0]
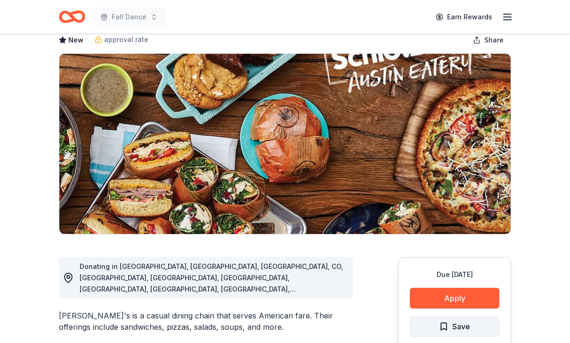
click at [457, 330] on span "Save" at bounding box center [462, 326] width 18 height 12
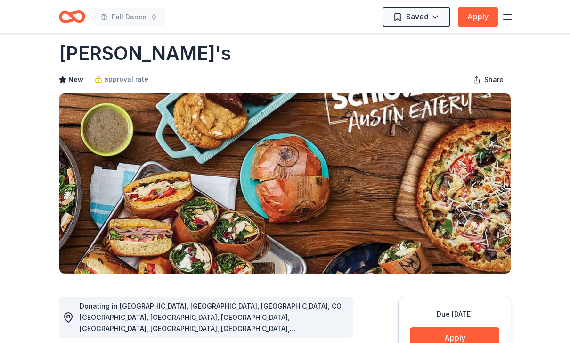
scroll to position [0, 0]
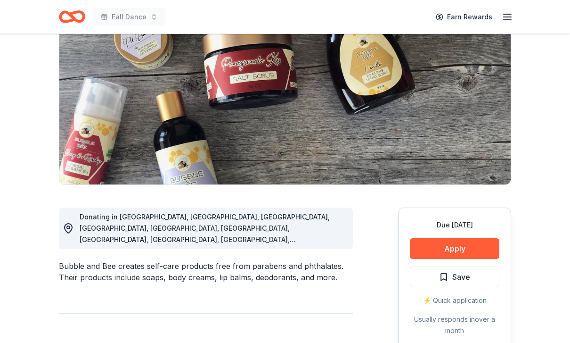
scroll to position [102, 0]
click at [453, 276] on span "Save" at bounding box center [462, 277] width 18 height 12
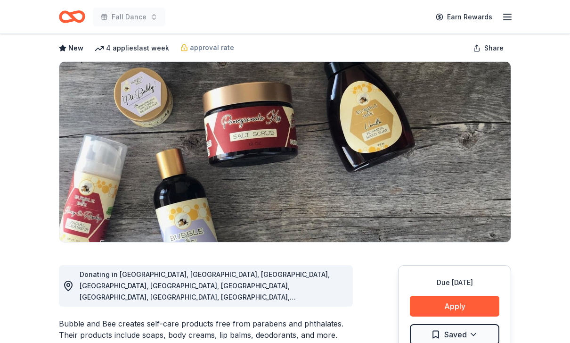
scroll to position [0, 0]
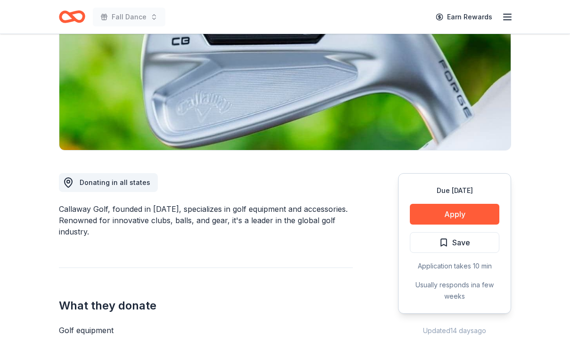
scroll to position [135, 0]
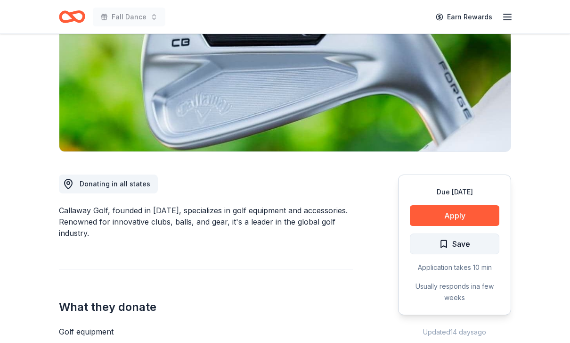
click at [465, 245] on span "Save" at bounding box center [462, 244] width 18 height 12
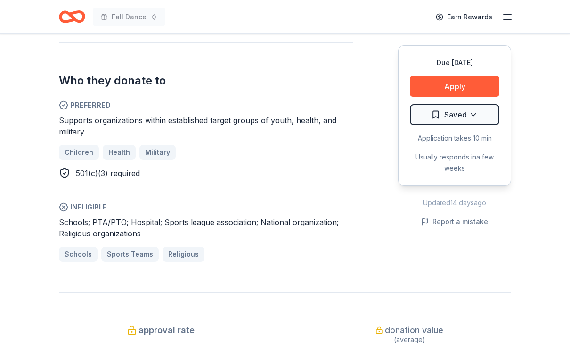
scroll to position [474, 0]
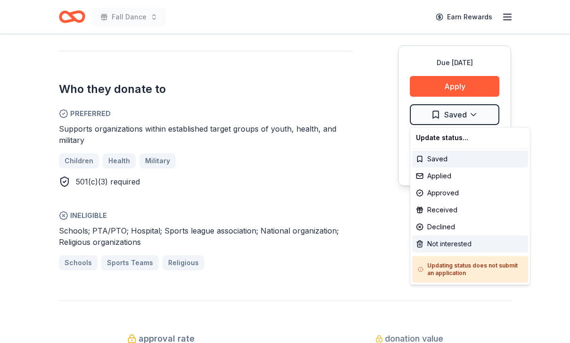
click at [460, 245] on div "Not interested" at bounding box center [471, 243] width 116 height 17
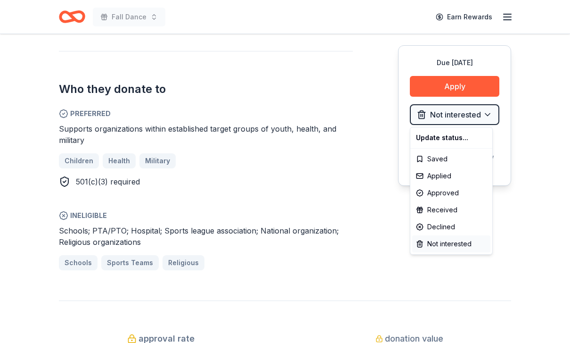
click at [542, 249] on div "Due in 51 days Share Callaway Golf New 8 applies last week approval rate donati…" at bounding box center [285, 237] width 570 height 1355
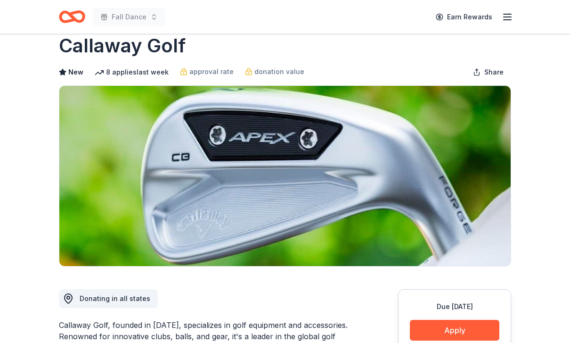
scroll to position [16, 0]
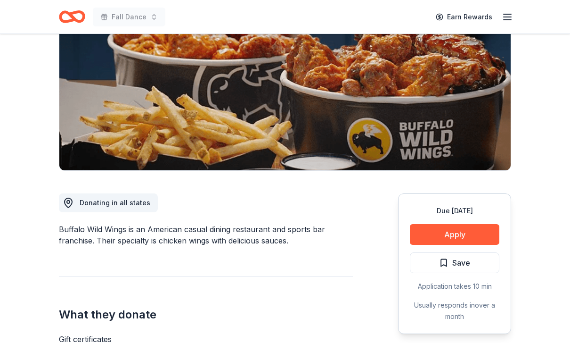
scroll to position [127, 0]
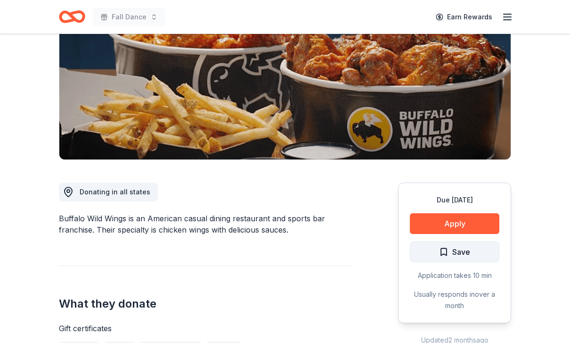
click at [478, 256] on button "Save" at bounding box center [455, 251] width 90 height 21
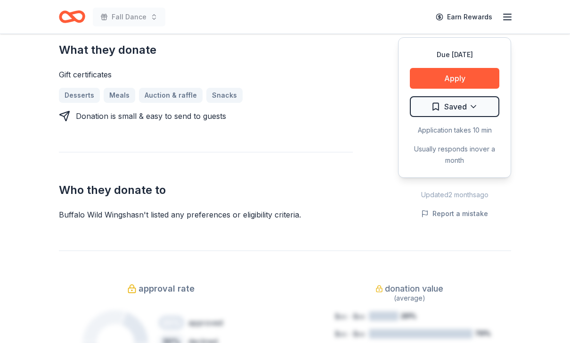
scroll to position [378, 0]
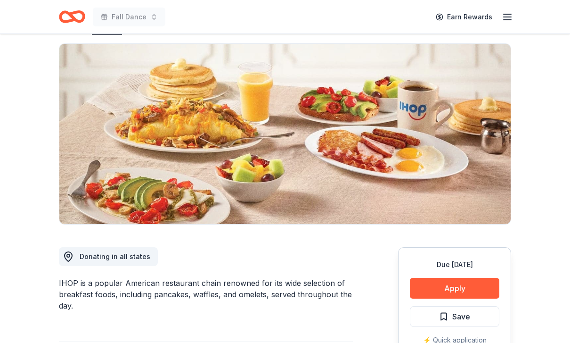
scroll to position [69, 0]
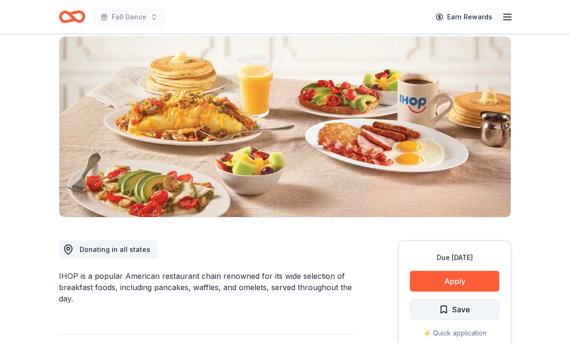
click at [471, 308] on button "Save" at bounding box center [455, 309] width 90 height 21
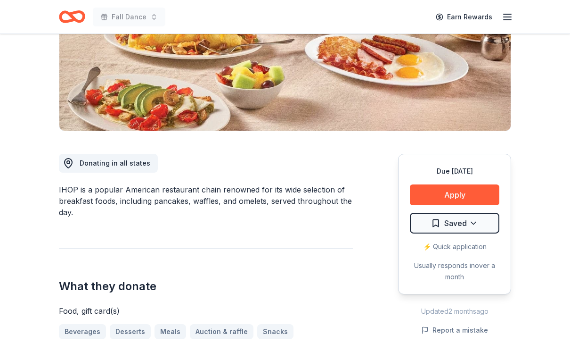
scroll to position [155, 0]
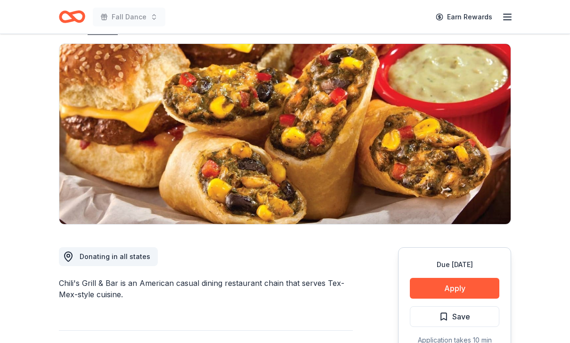
scroll to position [63, 0]
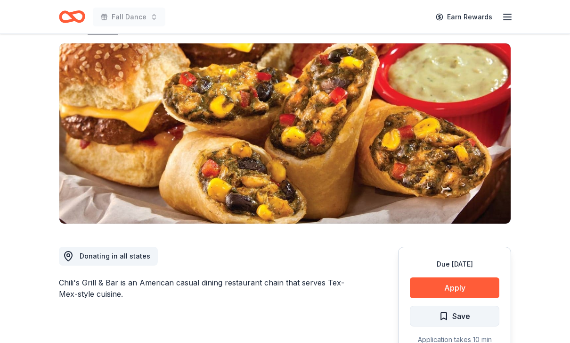
click at [450, 318] on span "Save" at bounding box center [454, 316] width 31 height 12
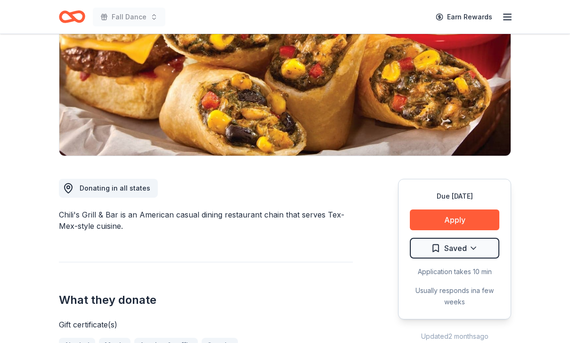
scroll to position [127, 0]
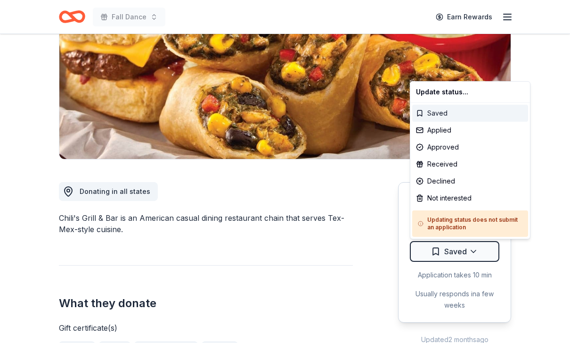
click at [432, 112] on div "Saved" at bounding box center [471, 113] width 116 height 17
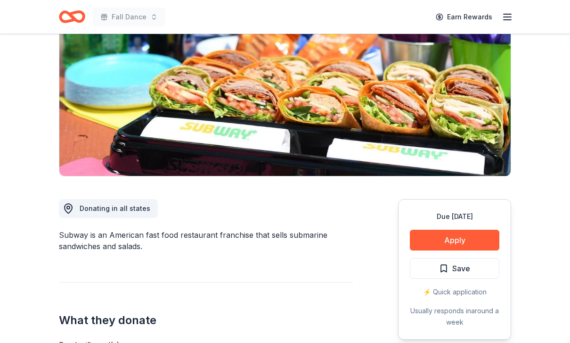
scroll to position [110, 0]
click at [456, 269] on span "Save" at bounding box center [462, 269] width 18 height 12
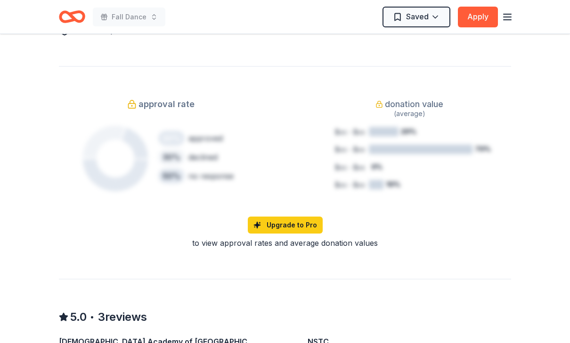
scroll to position [591, 0]
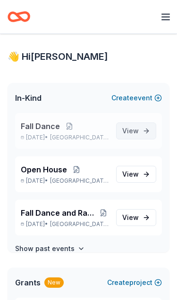
click at [140, 133] on link "View event" at bounding box center [136, 131] width 40 height 17
click at [139, 130] on link "View event" at bounding box center [136, 131] width 40 height 17
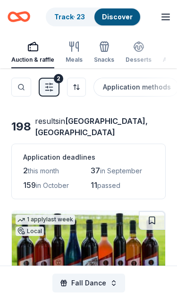
click at [132, 191] on div "Application deadlines 2 this month 37 in September 159 in October 11 passed" at bounding box center [88, 172] width 154 height 56
click at [149, 182] on div "11 passed" at bounding box center [123, 186] width 64 height 12
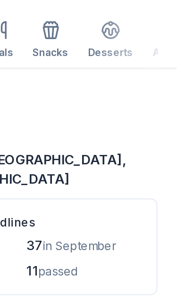
click at [73, 116] on div "198 results in Nicholasville, KY Application deadlines 2 this month 37 in Septe…" at bounding box center [88, 158] width 154 height 84
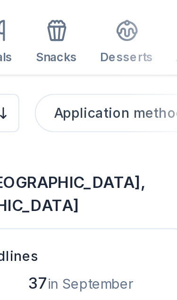
click at [55, 116] on span "[GEOGRAPHIC_DATA], [GEOGRAPHIC_DATA]" at bounding box center [91, 126] width 113 height 21
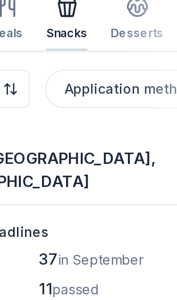
click at [94, 56] on div "Snacks" at bounding box center [104, 60] width 20 height 8
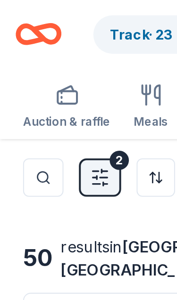
click at [21, 73] on div "Search Filter 2 Sort Application methods Causes Eligibility Just added" at bounding box center [88, 87] width 177 height 38
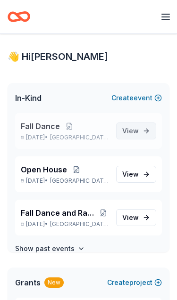
click at [140, 132] on link "View event" at bounding box center [136, 131] width 40 height 17
